Goal: Transaction & Acquisition: Download file/media

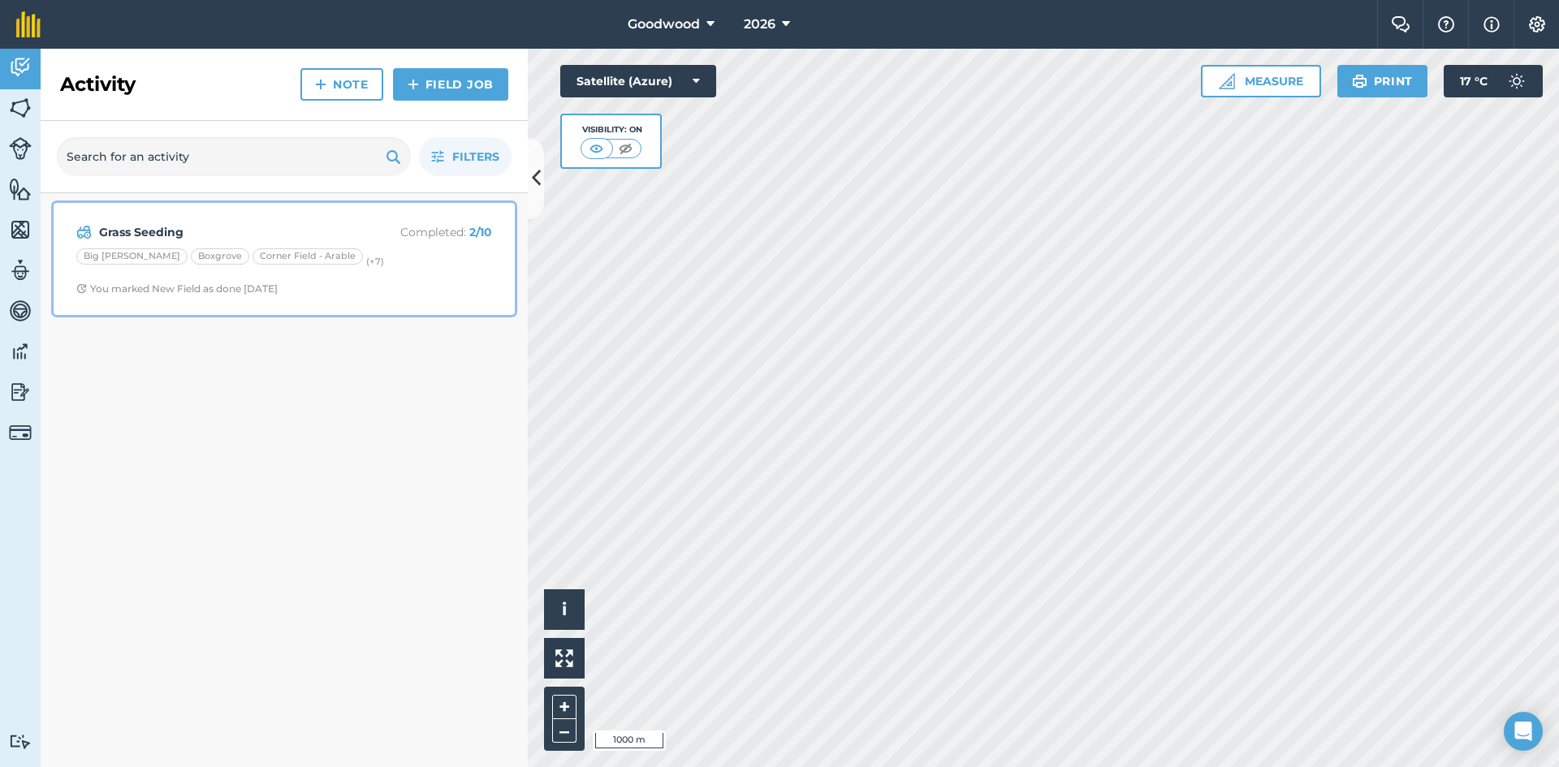
click at [339, 288] on span "You marked New Field as done [DATE]" at bounding box center [284, 289] width 416 height 13
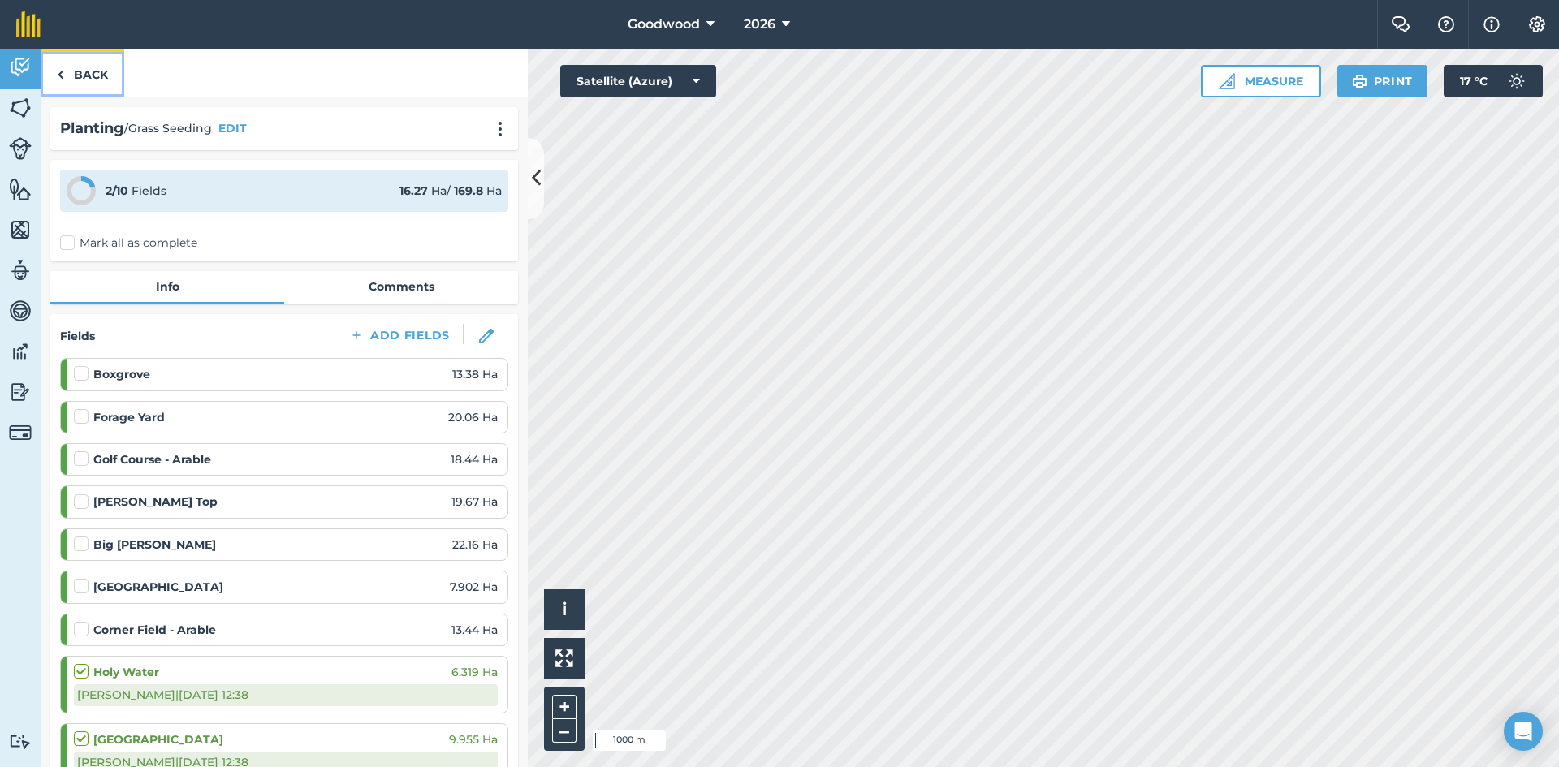
click at [83, 88] on link "Back" at bounding box center [83, 73] width 84 height 48
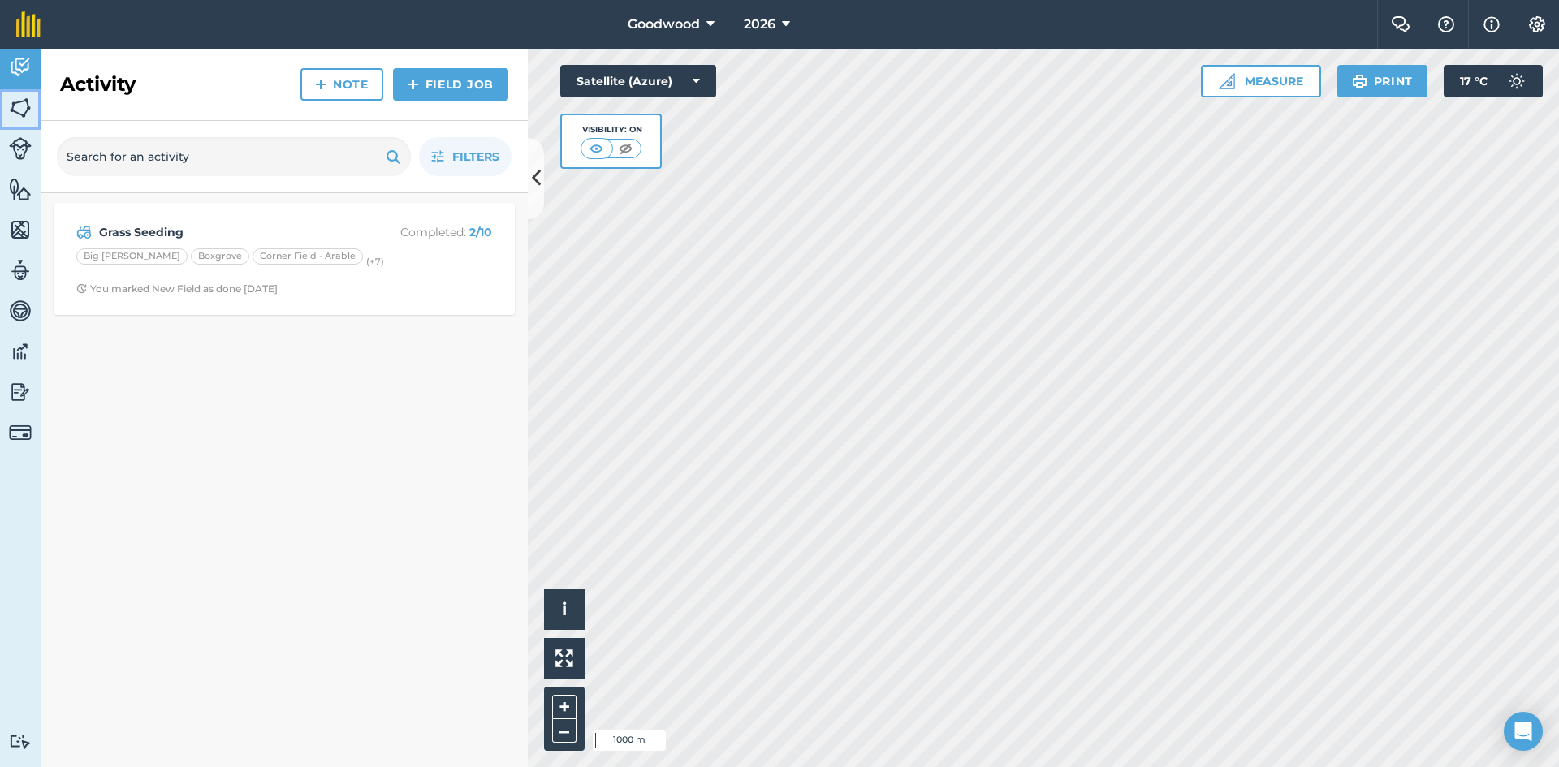
click at [24, 110] on img at bounding box center [20, 108] width 23 height 24
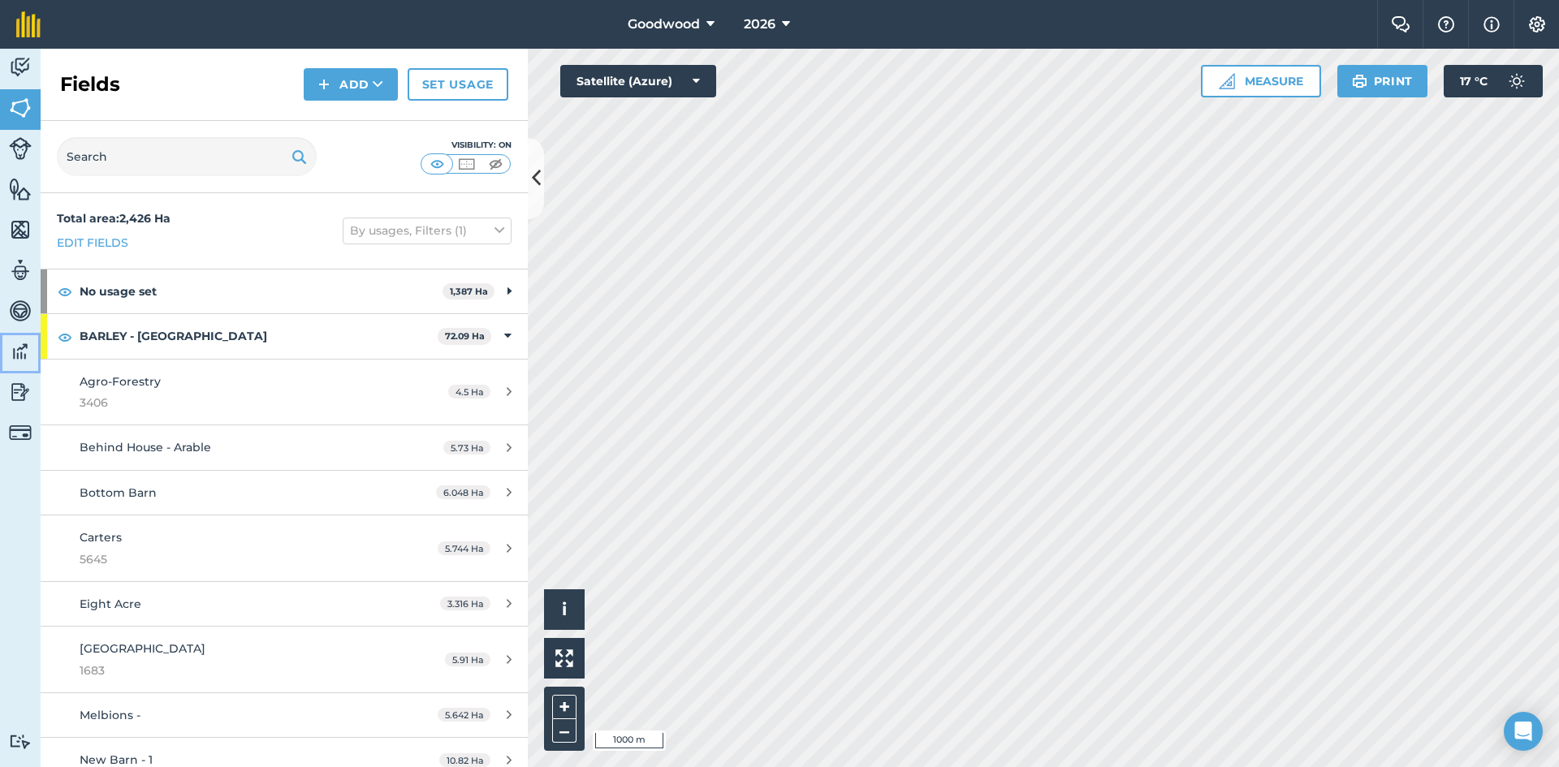
click at [27, 350] on img at bounding box center [20, 351] width 23 height 24
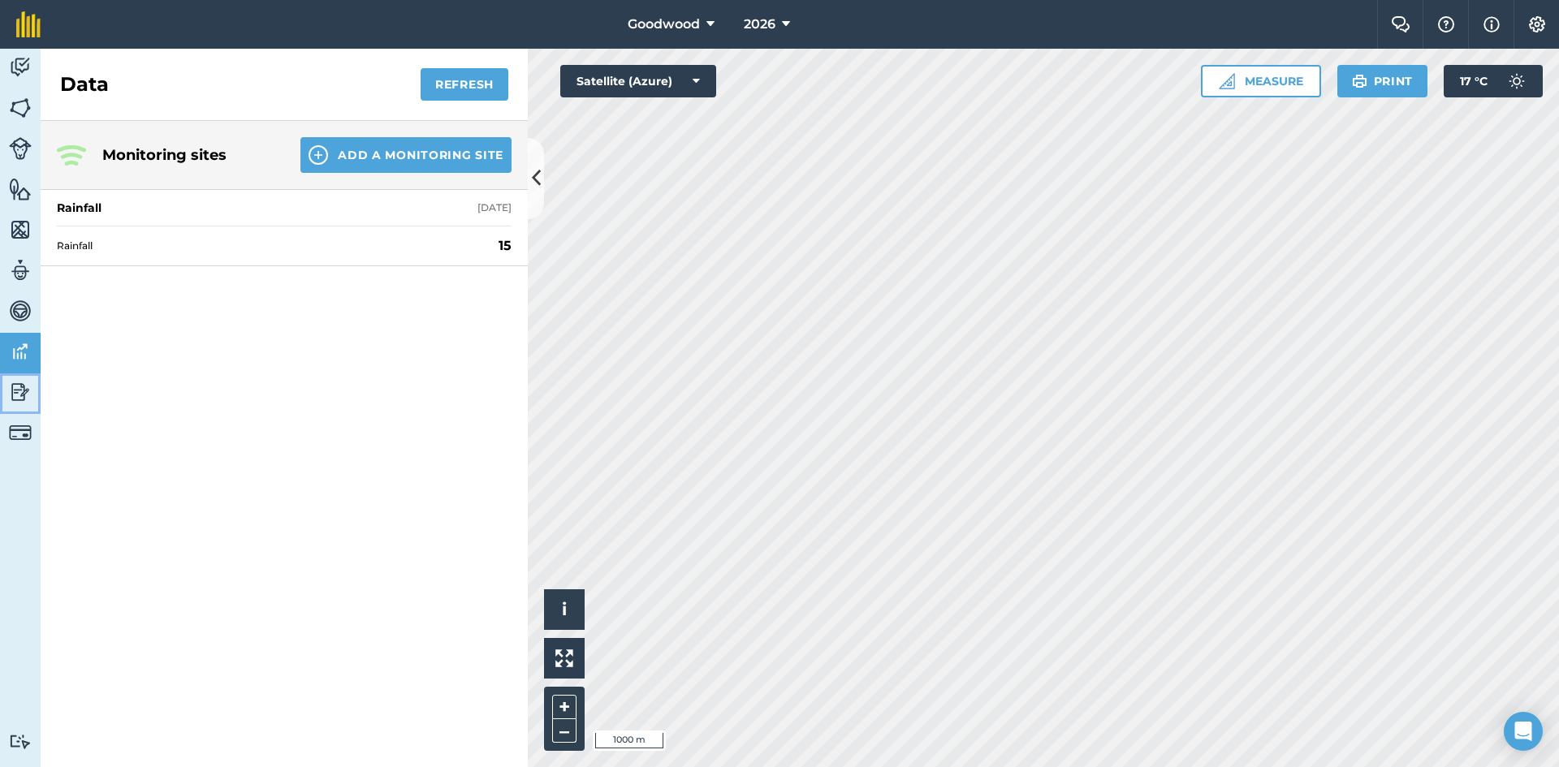
click at [22, 396] on img at bounding box center [20, 392] width 23 height 24
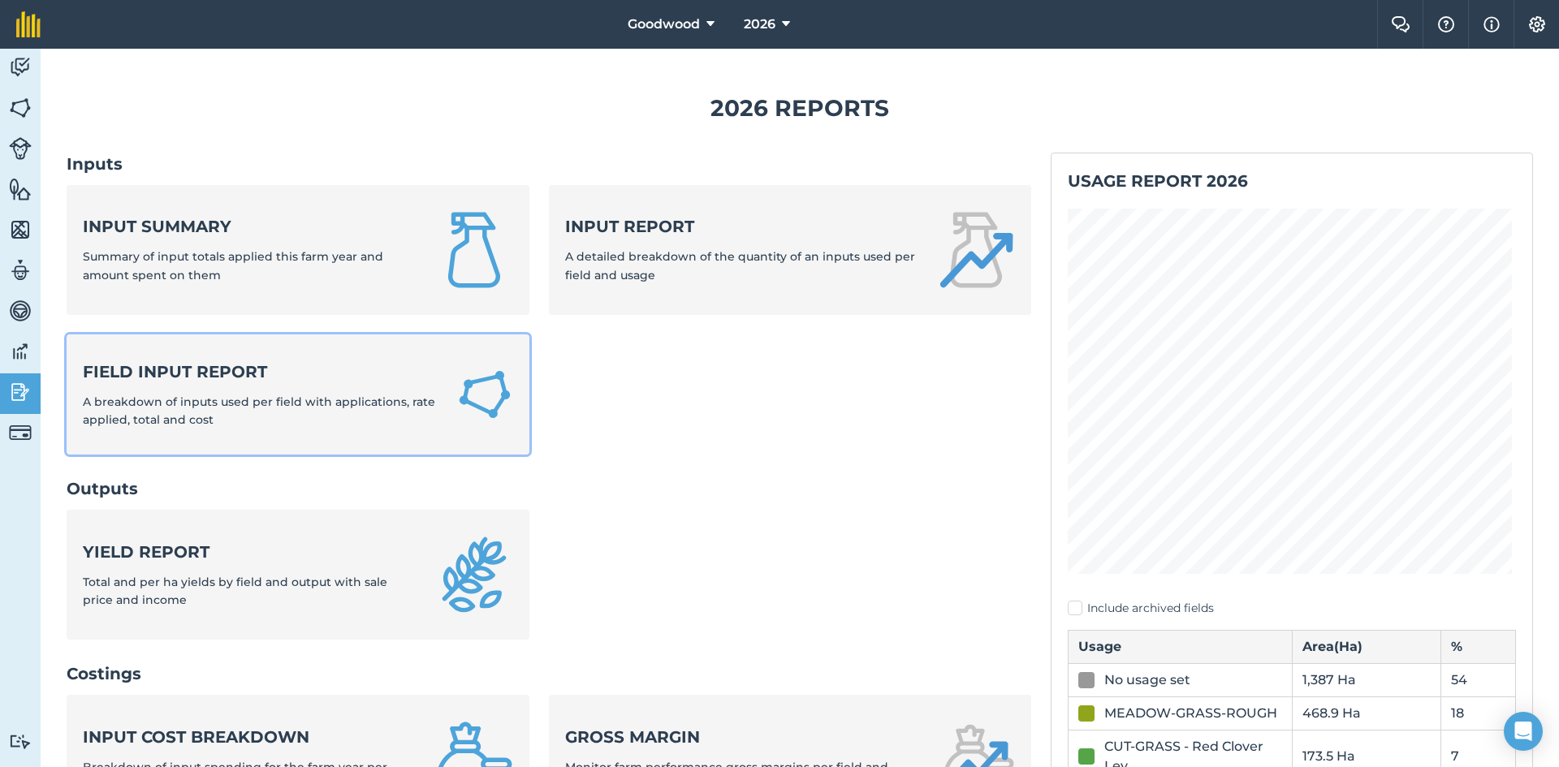
click at [331, 399] on span "A breakdown of inputs used per field with applications, rate applied, total and…" at bounding box center [259, 411] width 352 height 32
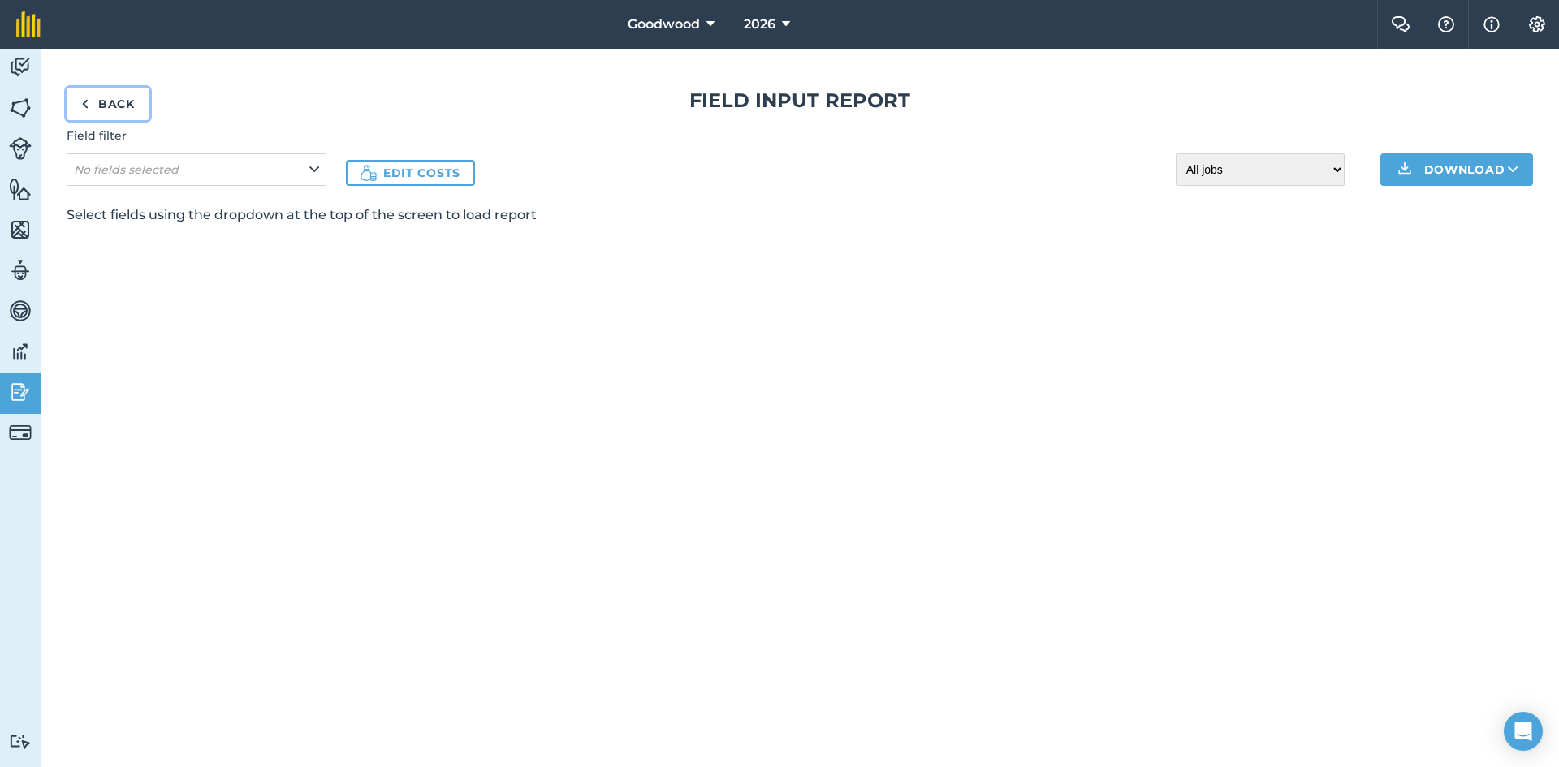
click at [110, 105] on link "Back" at bounding box center [108, 104] width 83 height 32
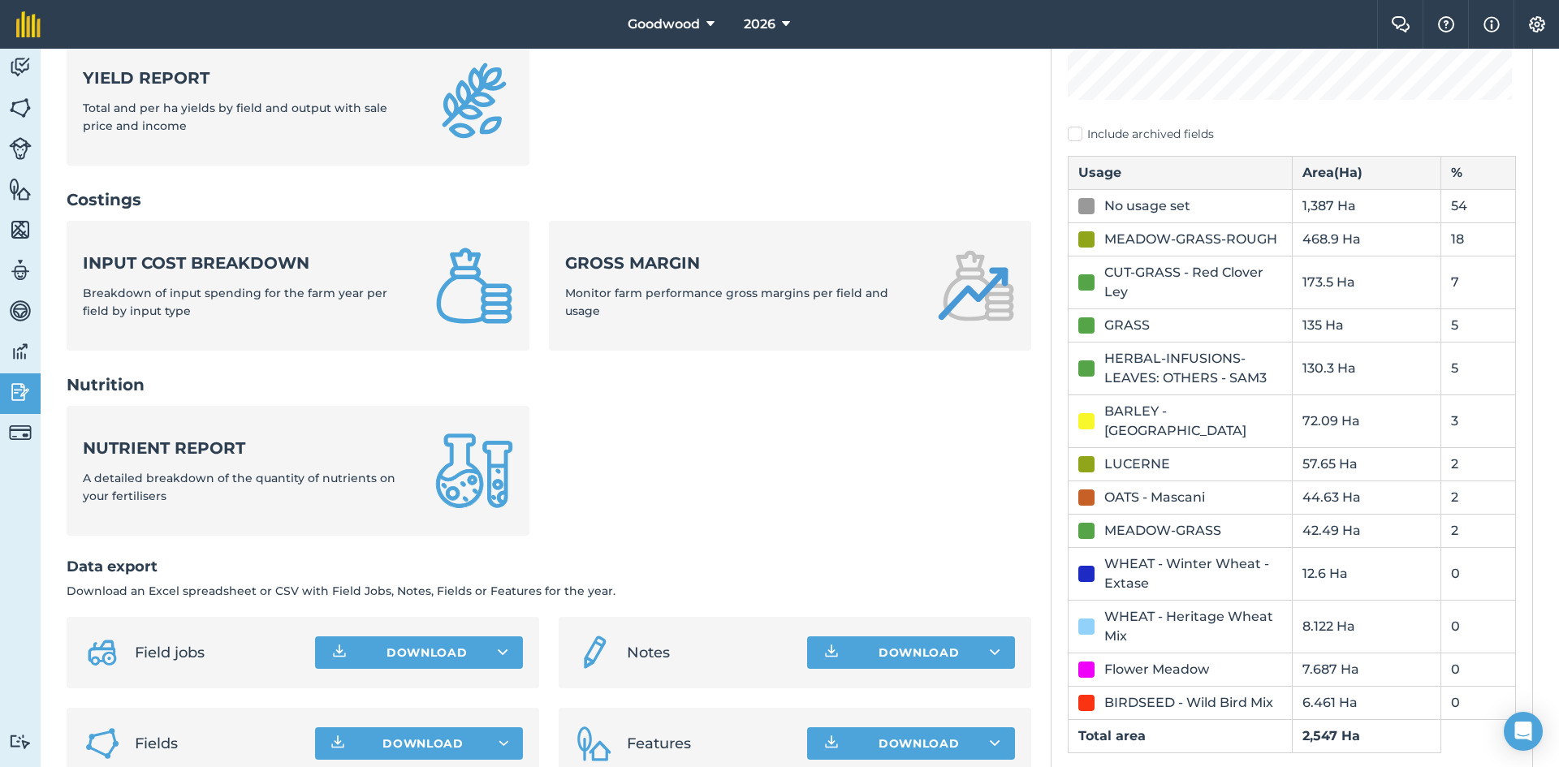
scroll to position [512, 0]
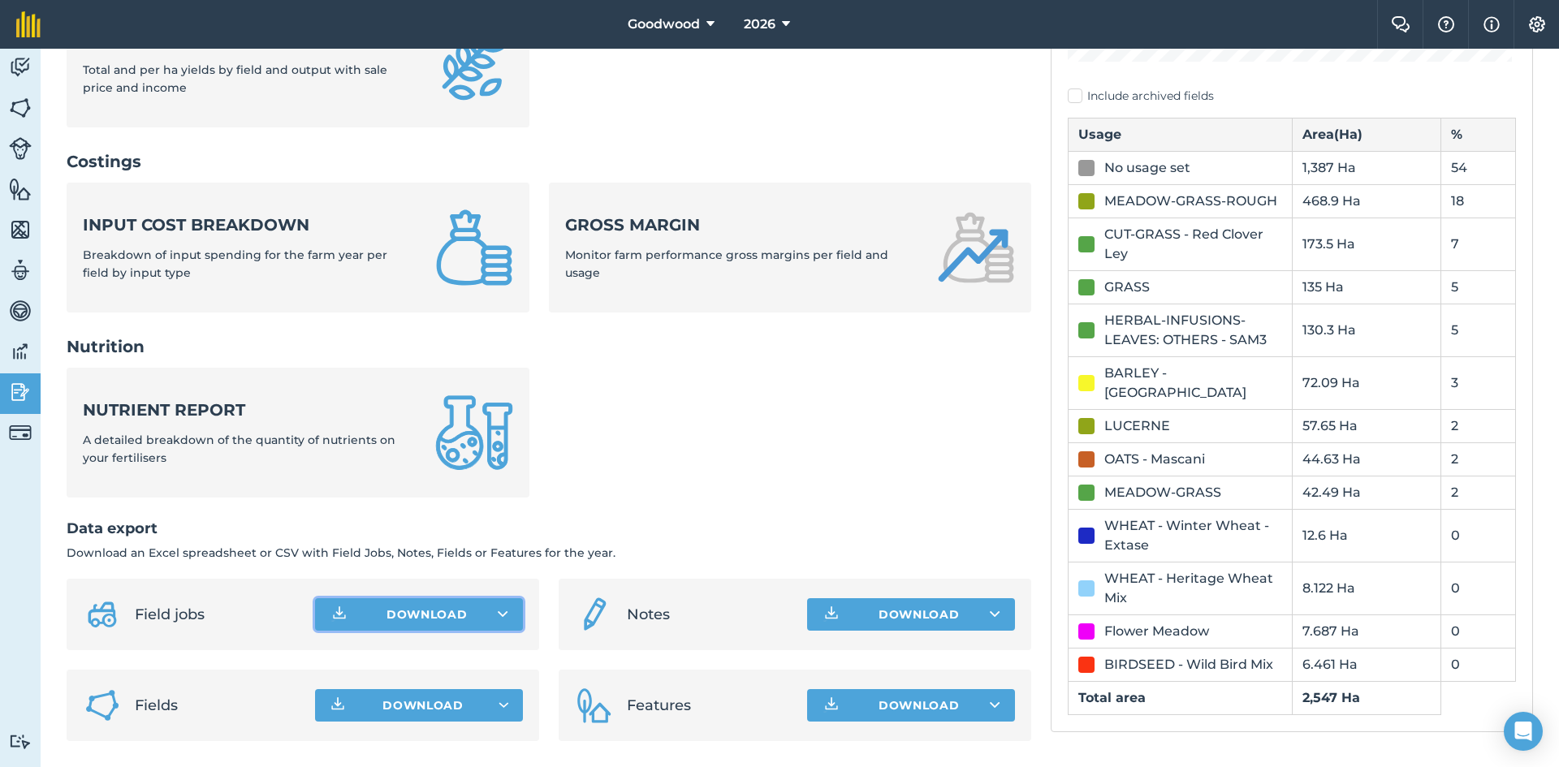
click at [442, 617] on button "Download" at bounding box center [419, 614] width 208 height 32
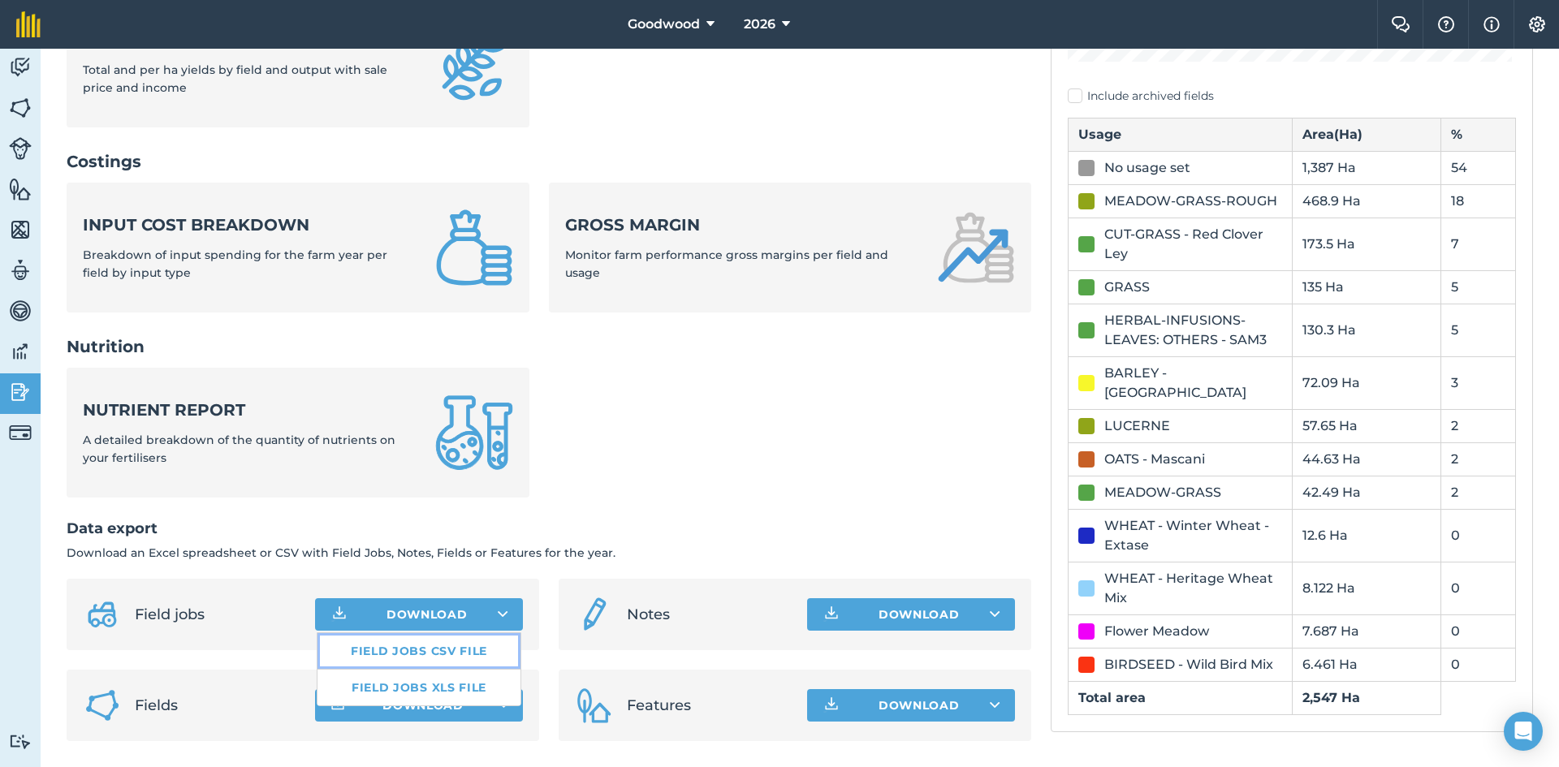
click at [481, 653] on link "Field jobs CSV file" at bounding box center [418, 651] width 203 height 36
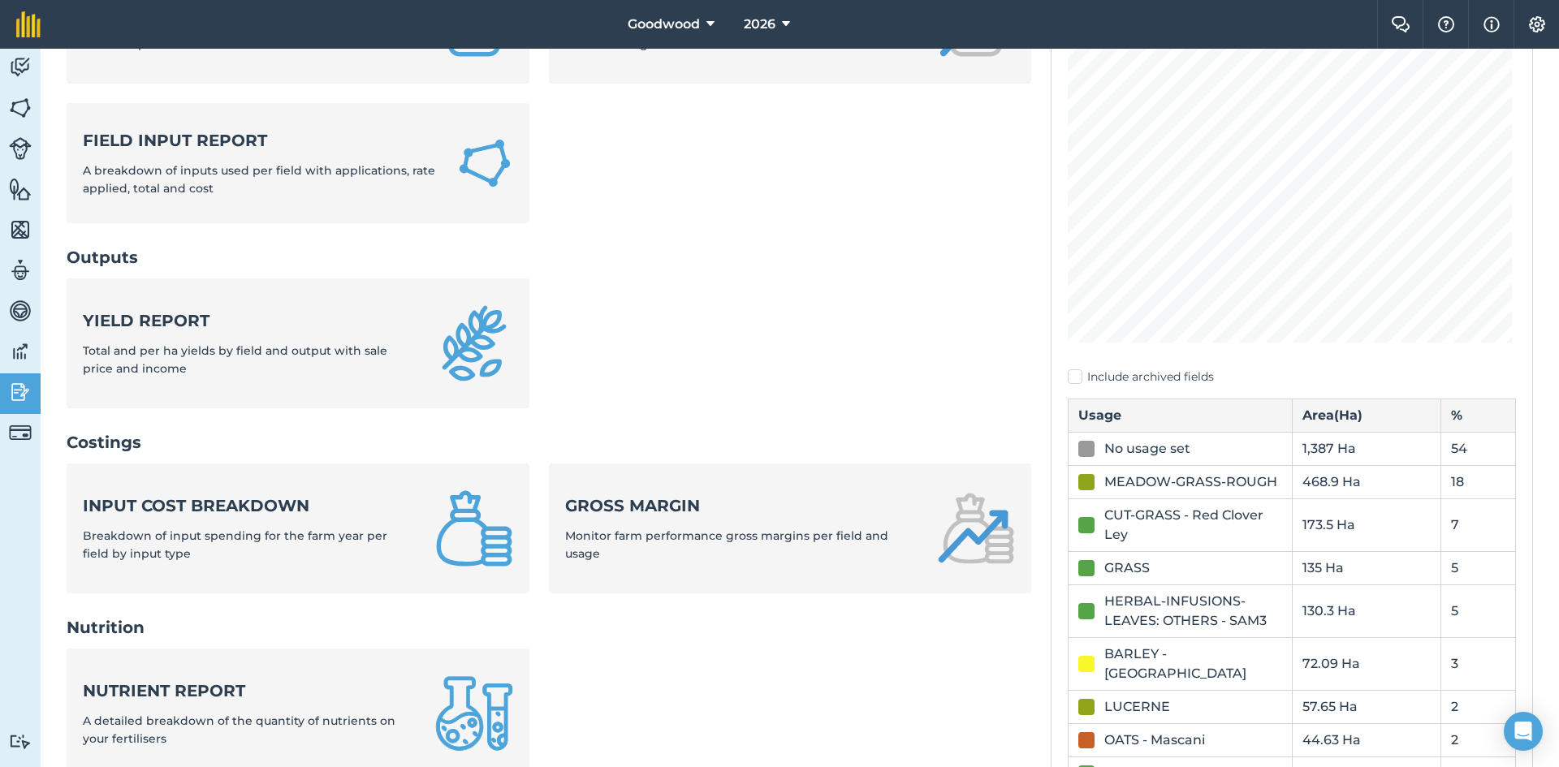
scroll to position [25, 0]
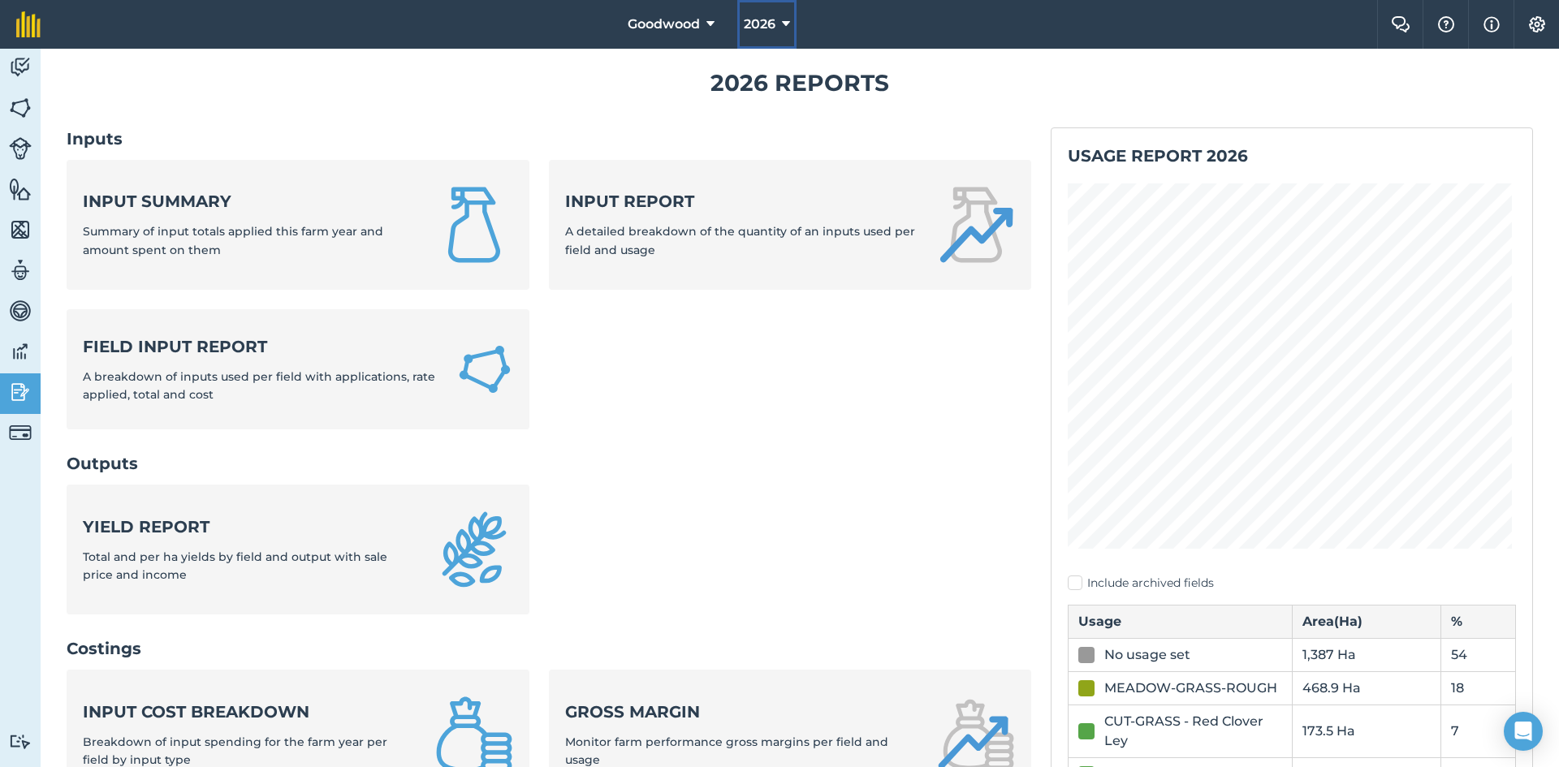
click at [790, 19] on icon at bounding box center [786, 24] width 8 height 19
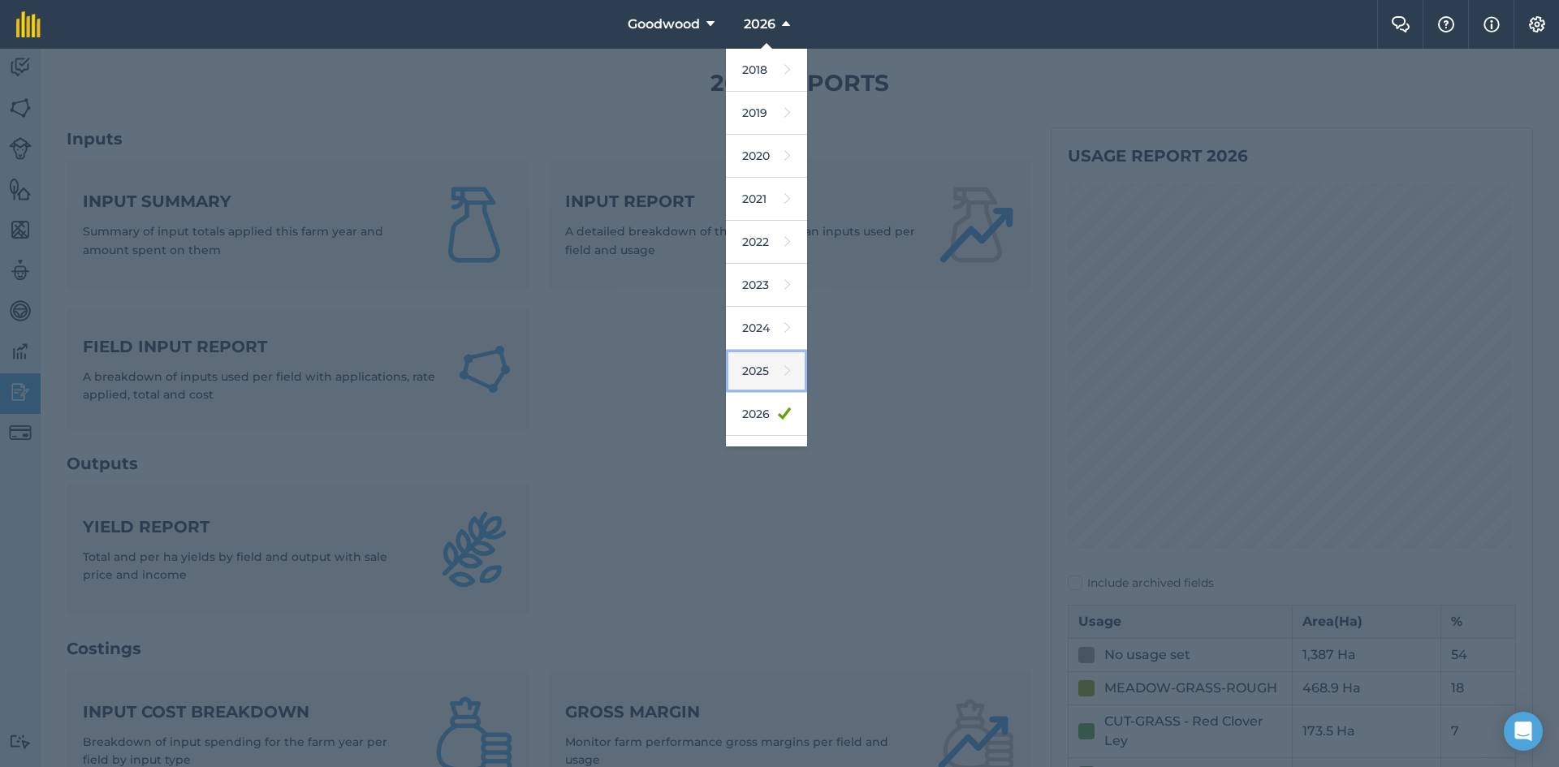
click at [768, 374] on link "2025" at bounding box center [766, 371] width 81 height 43
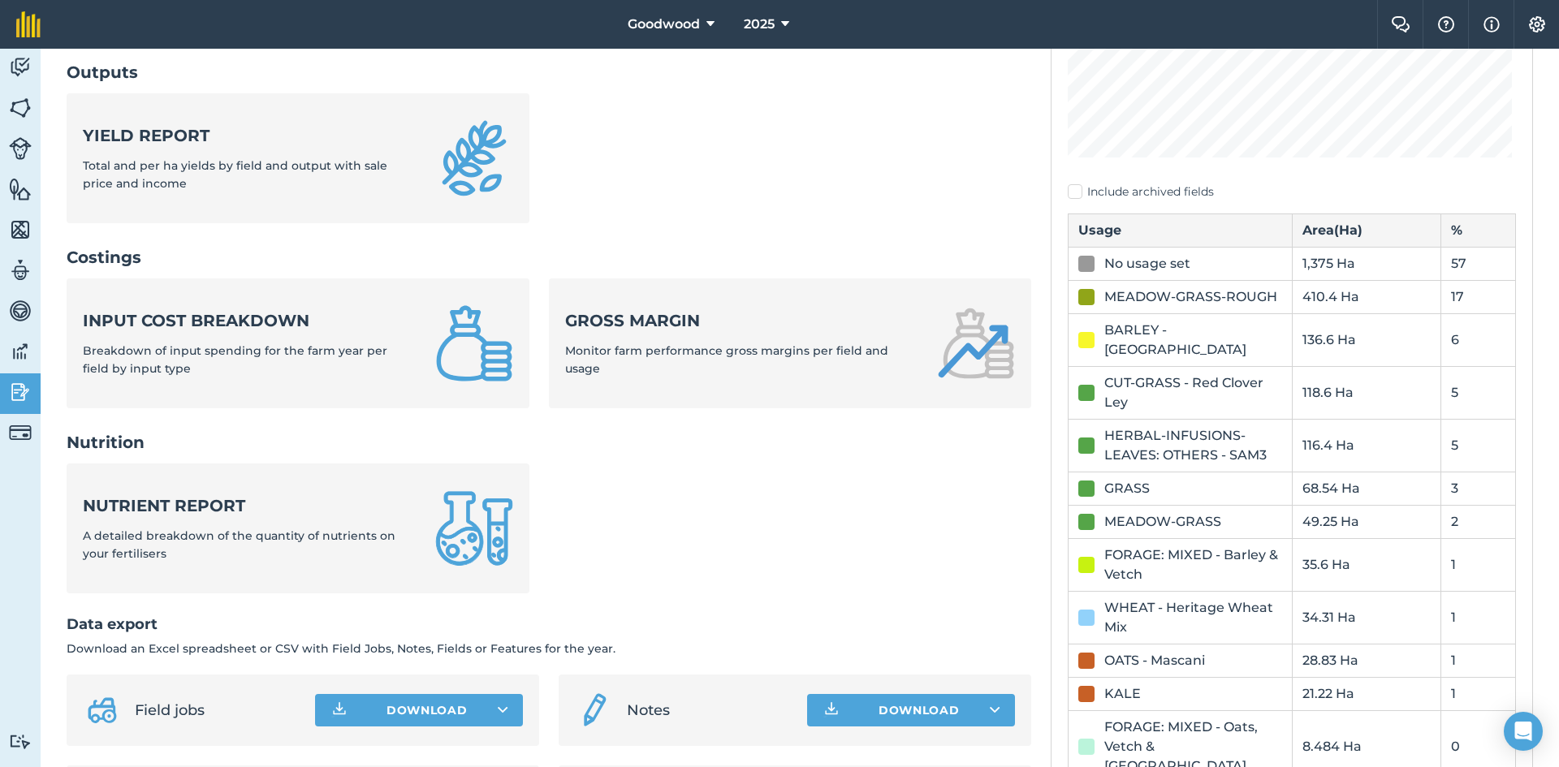
scroll to position [512, 0]
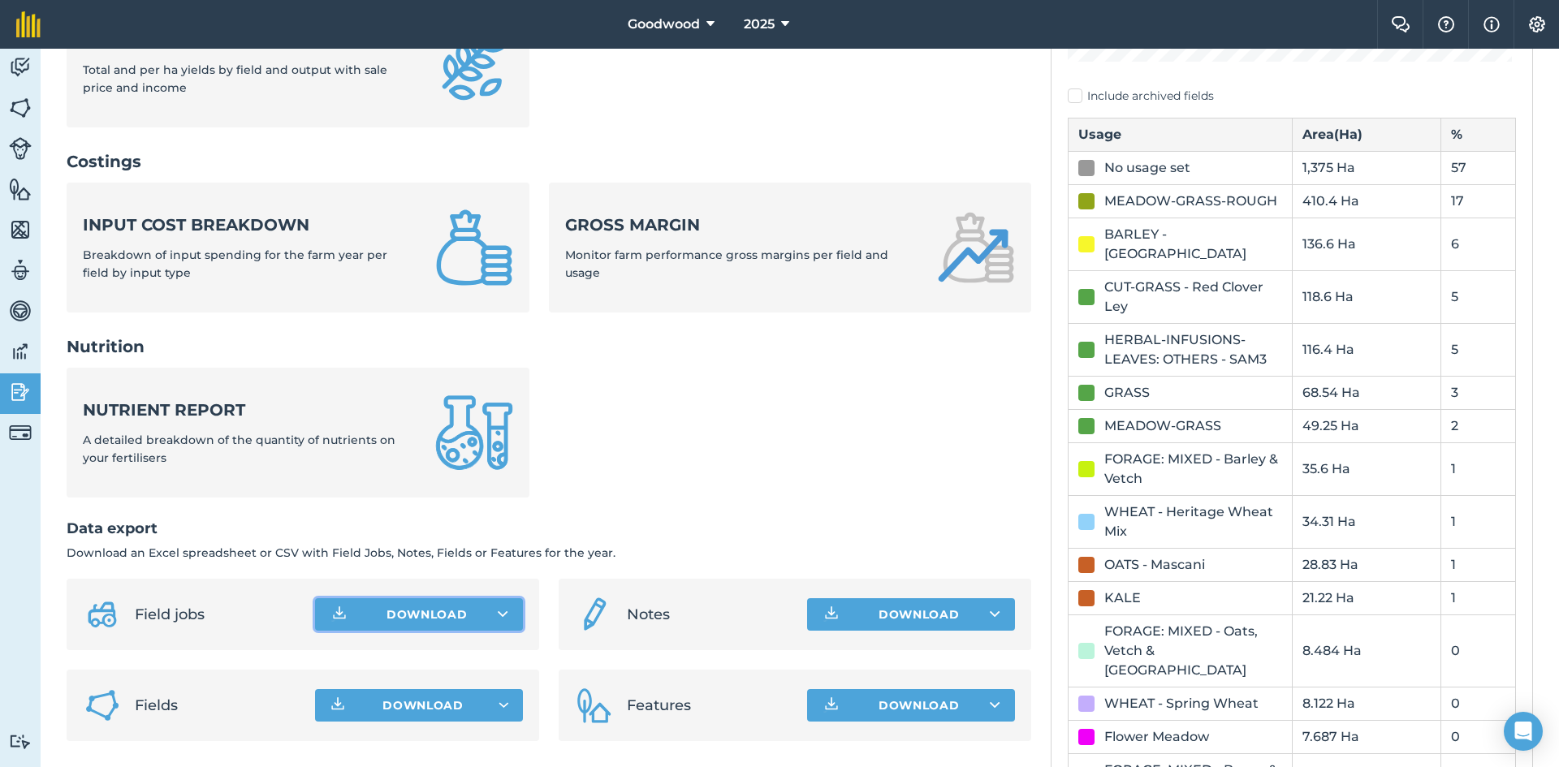
click at [418, 623] on button "Download" at bounding box center [419, 614] width 208 height 32
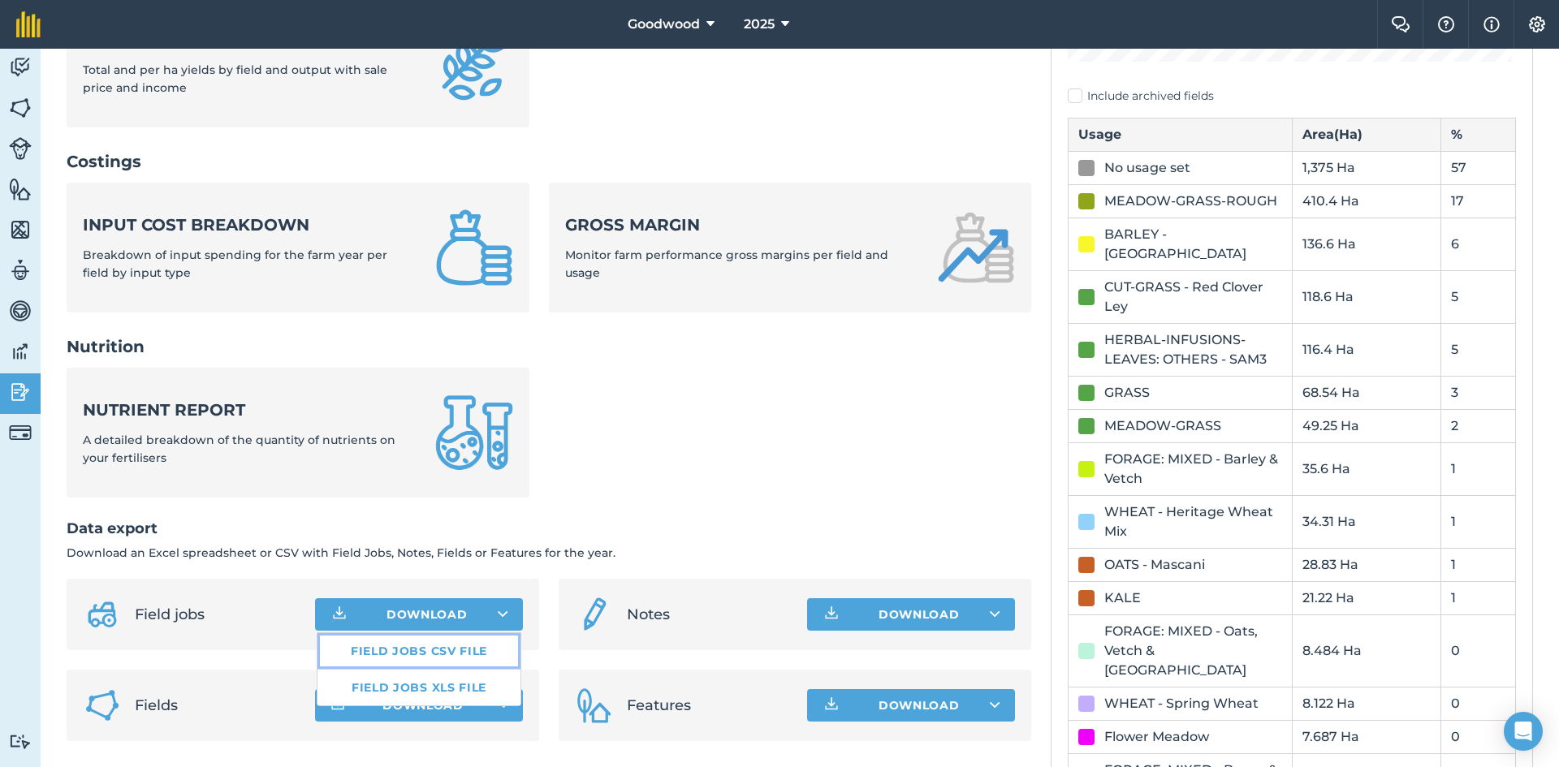
click at [445, 657] on link "Field jobs CSV file" at bounding box center [418, 651] width 203 height 36
